Goal: Task Accomplishment & Management: Manage account settings

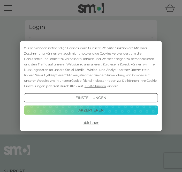
click at [79, 110] on button "Akzeptieren" at bounding box center [91, 109] width 134 height 9
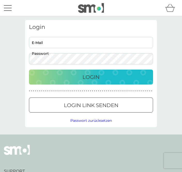
type input "[EMAIL_ADDRESS][DOMAIN_NAME]"
click at [91, 77] on button "Login" at bounding box center [91, 76] width 124 height 15
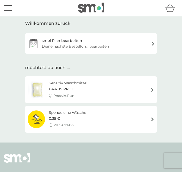
click at [151, 44] on div "smol Plan bearbeiten Deine nächste Bestellung bearbeiten" at bounding box center [91, 43] width 132 height 21
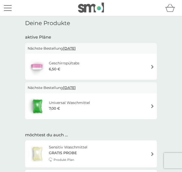
click at [151, 66] on img at bounding box center [152, 67] width 4 height 4
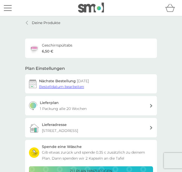
click at [67, 87] on span "Bestelldatum bearbeiten" at bounding box center [61, 86] width 45 height 5
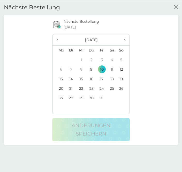
click at [101, 96] on td "31" at bounding box center [102, 98] width 10 height 10
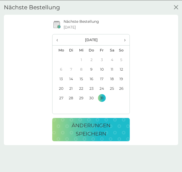
click at [94, 128] on p "Änderungen speichern" at bounding box center [90, 129] width 67 height 17
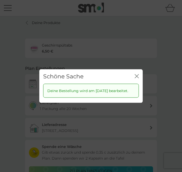
click at [137, 74] on button "Schließen" at bounding box center [137, 76] width 4 height 5
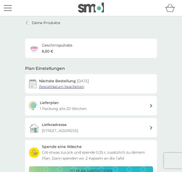
click at [27, 25] on link "Deine Produkte" at bounding box center [42, 23] width 35 height 6
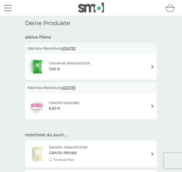
click at [154, 65] on img at bounding box center [152, 67] width 4 height 4
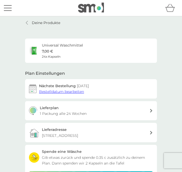
click at [70, 89] on span "Bestelldatum bearbeiten" at bounding box center [61, 91] width 45 height 5
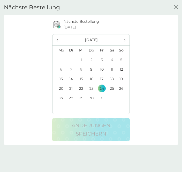
click at [102, 71] on td "10" at bounding box center [102, 69] width 10 height 10
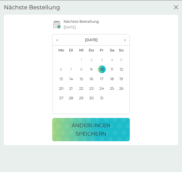
click at [92, 127] on p "Änderungen speichern" at bounding box center [90, 129] width 67 height 17
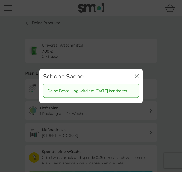
click at [137, 74] on icon "Schließen" at bounding box center [137, 76] width 4 height 4
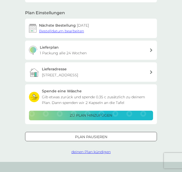
scroll to position [60, 0]
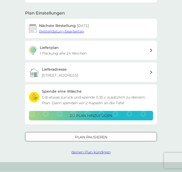
click at [150, 50] on icon at bounding box center [151, 51] width 2 height 4
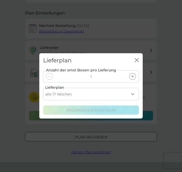
scroll to position [60, 0]
click at [131, 100] on select "alle 1 Woche alle 2 Wochen alle 3 Wochen alle 4 Wochen alle 5 Wochen alle 6 Woc…" at bounding box center [91, 94] width 96 height 12
select select "84"
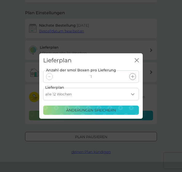
click at [91, 113] on p "Änderungen speichern" at bounding box center [91, 110] width 50 height 6
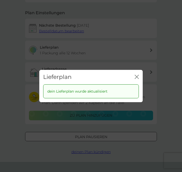
click at [137, 78] on icon "Schließen" at bounding box center [138, 77] width 2 height 4
